Goal: Transaction & Acquisition: Purchase product/service

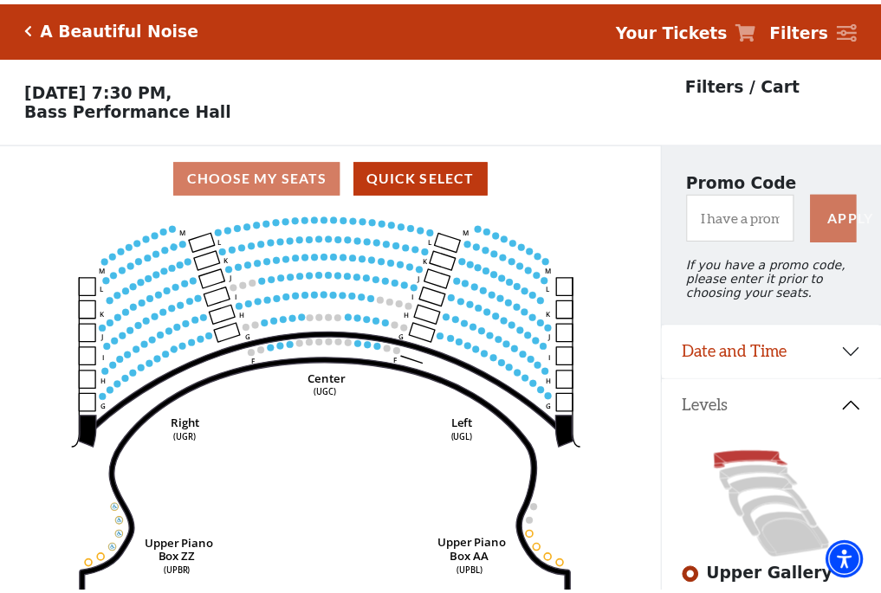
scroll to position [81, 0]
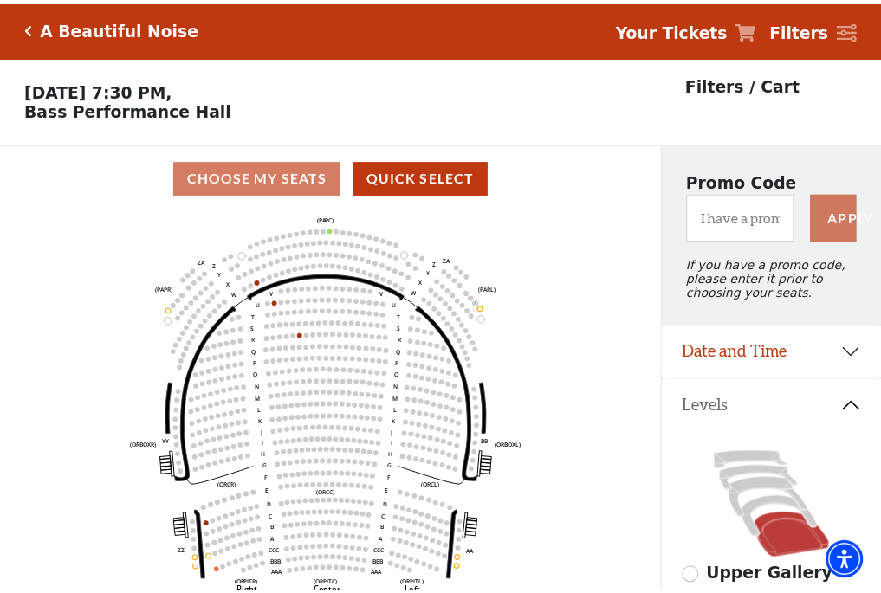
scroll to position [81, 0]
